Goal: Information Seeking & Learning: Understand process/instructions

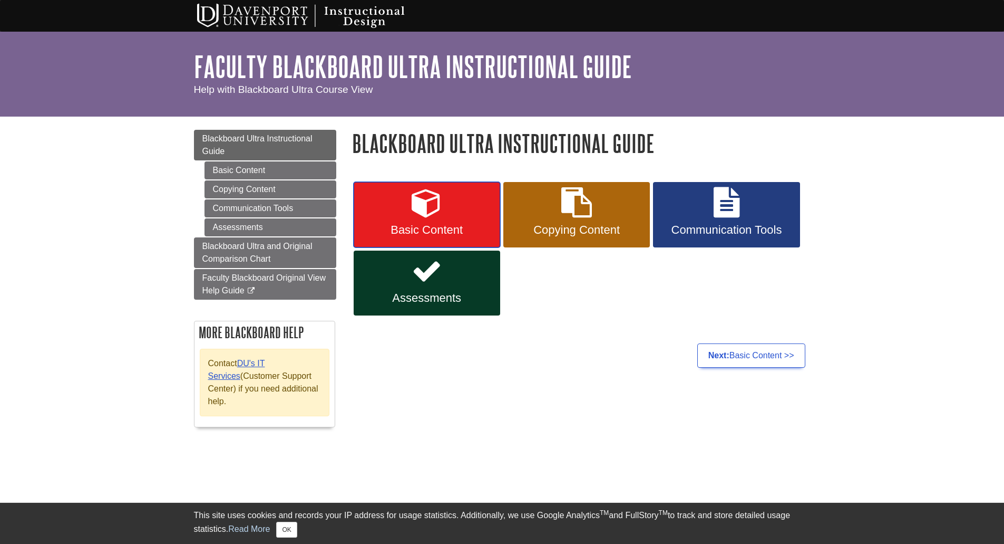
click at [395, 210] on link "Basic Content" at bounding box center [427, 214] width 147 height 65
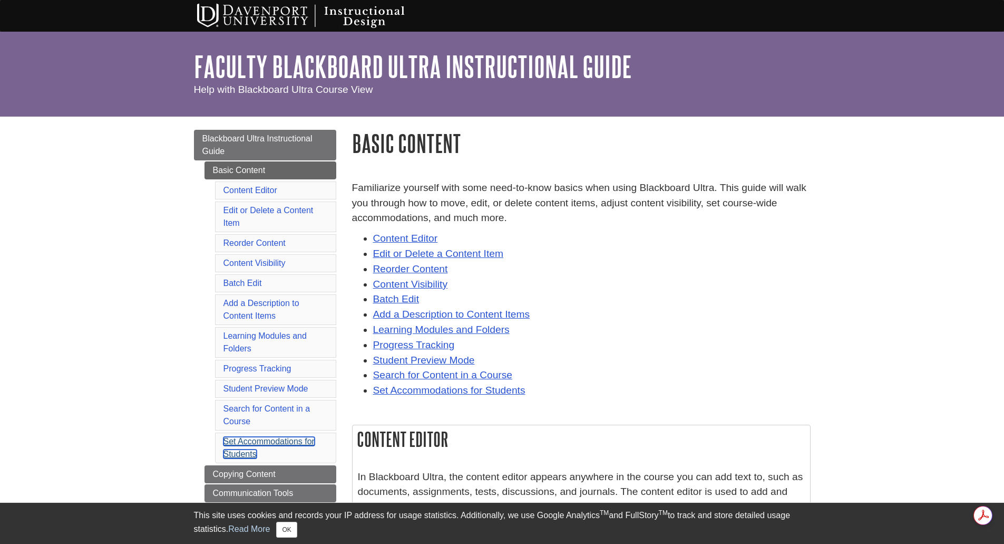
click at [258, 442] on link "Set Accommodations for Students" at bounding box center [269, 448] width 91 height 22
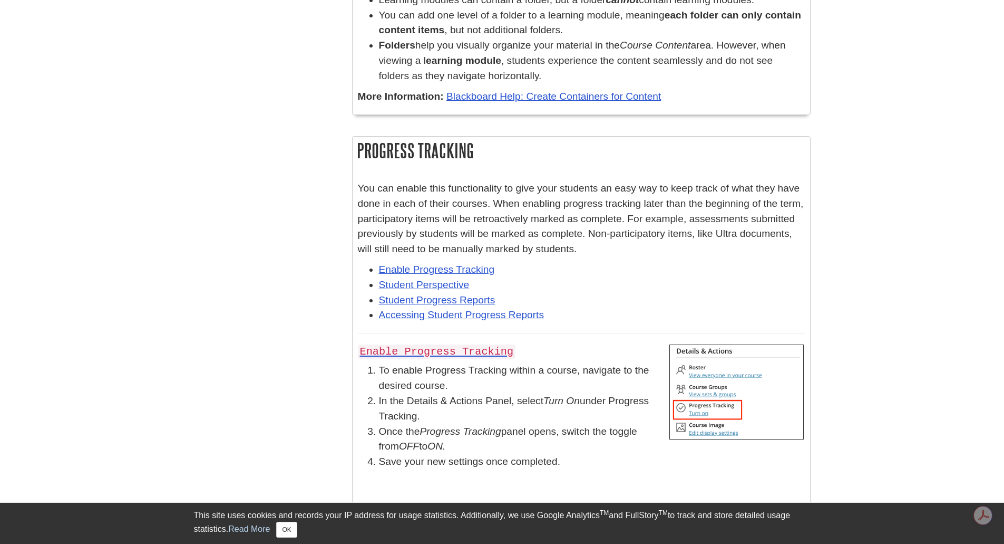
scroll to position [10997, 0]
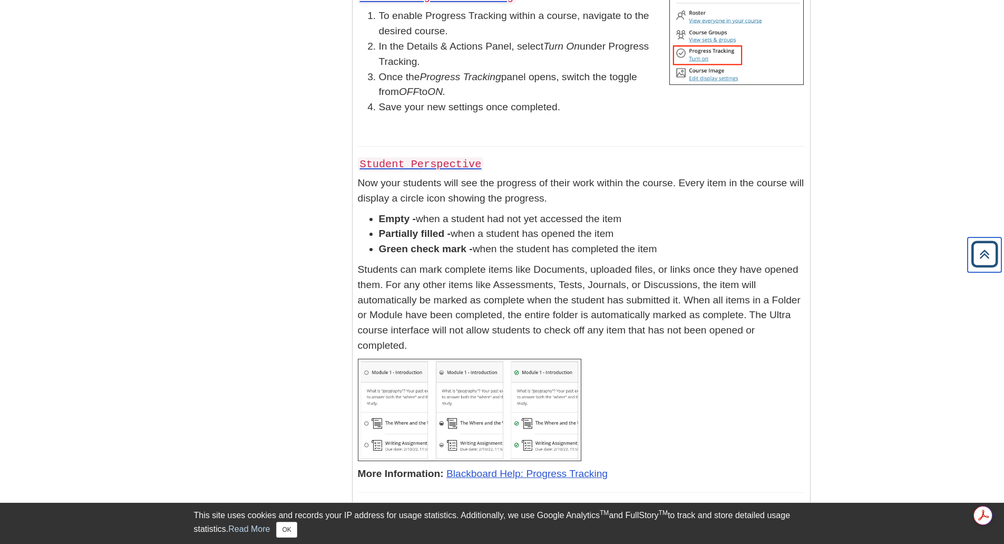
click at [992, 252] on icon "Back to Top" at bounding box center [985, 254] width 34 height 34
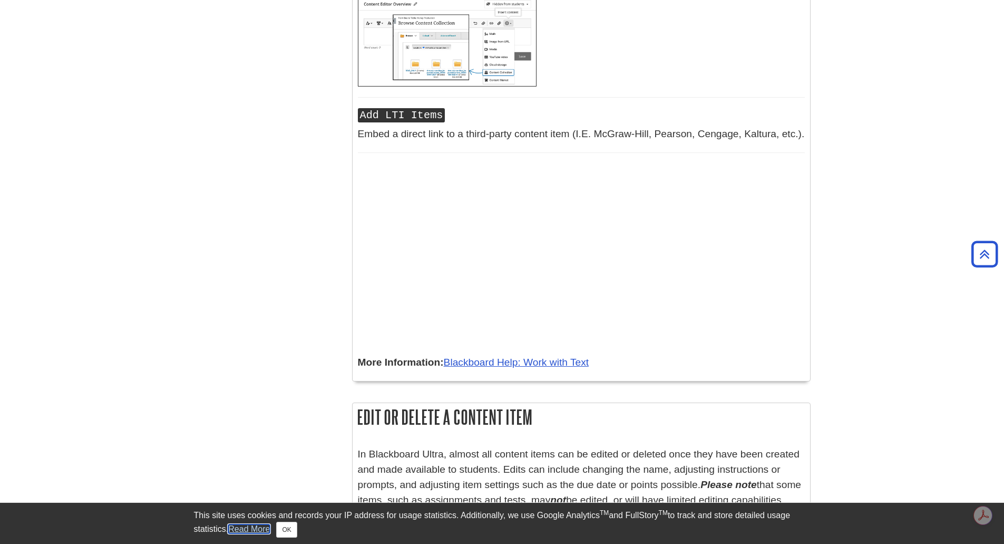
scroll to position [0, 0]
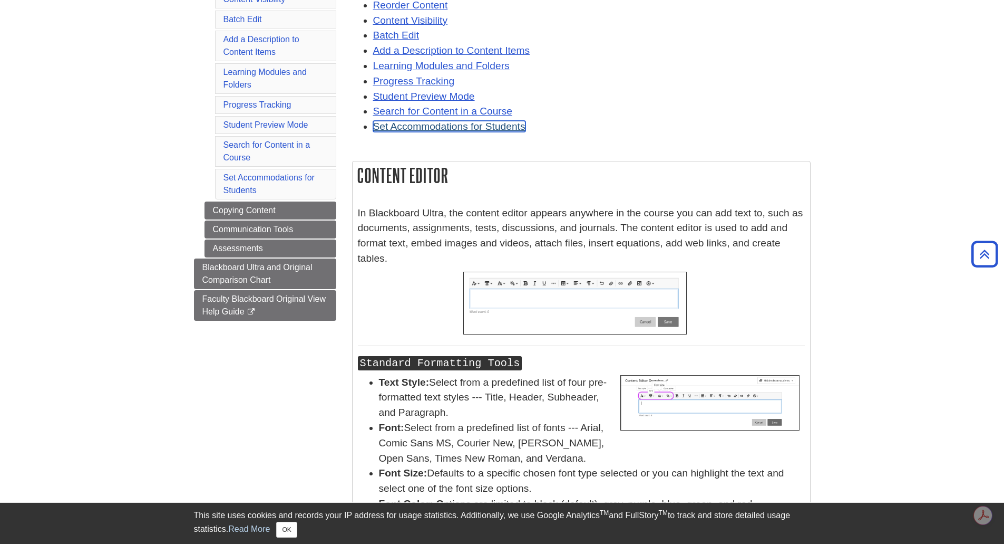
click at [451, 125] on link "Set Accommodations for Students" at bounding box center [449, 126] width 152 height 11
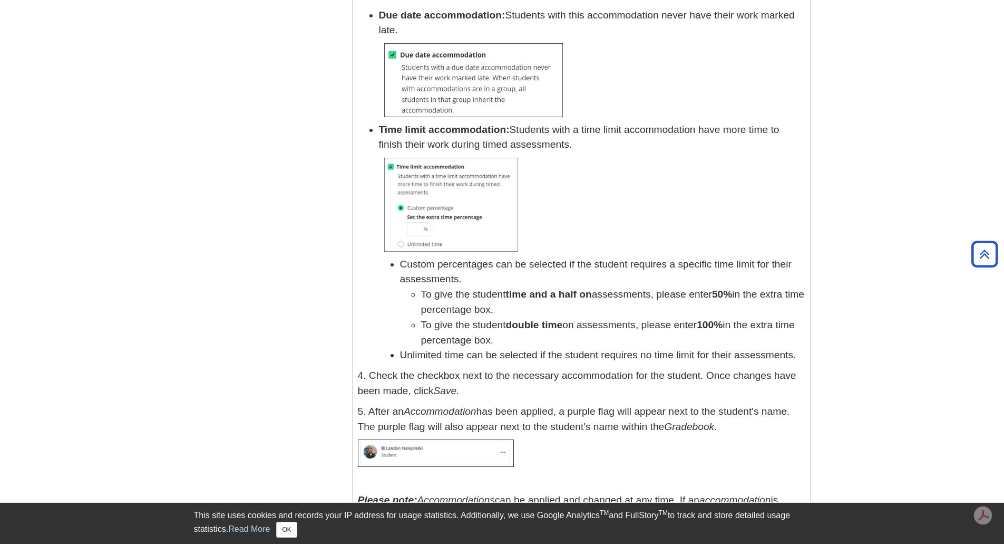
scroll to position [14553, 0]
